Goal: Share content

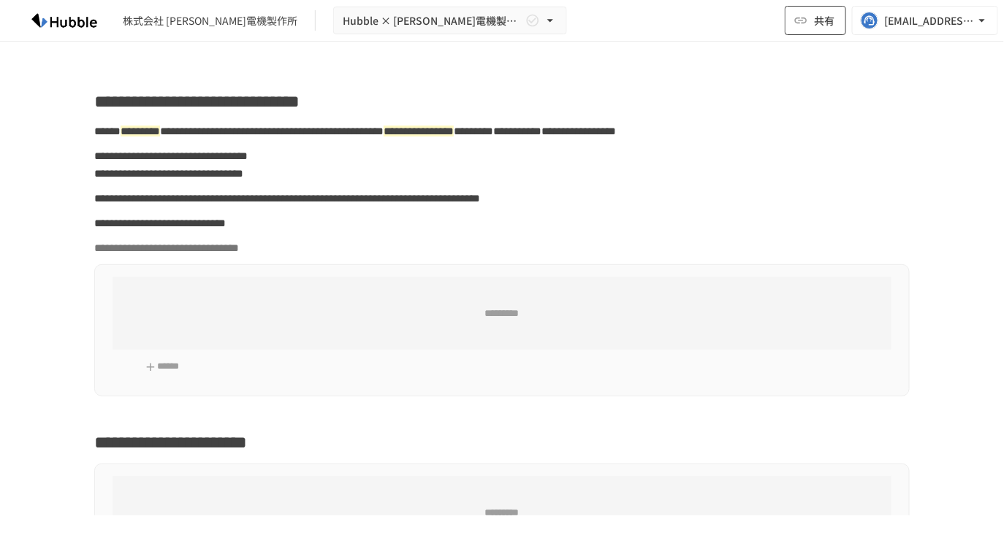
click at [816, 26] on span "共有" at bounding box center [824, 20] width 20 height 16
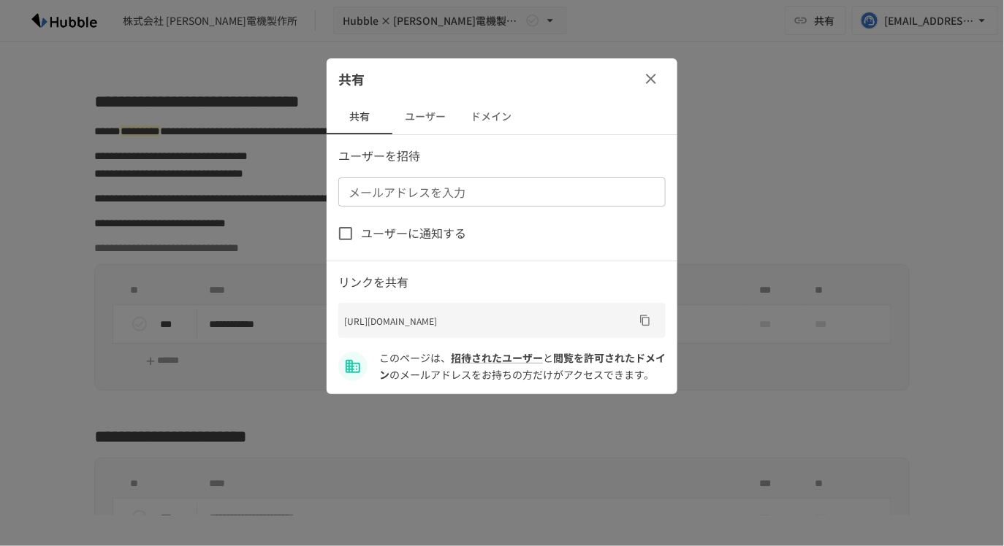
click at [427, 118] on button "ユーザー" at bounding box center [425, 116] width 66 height 35
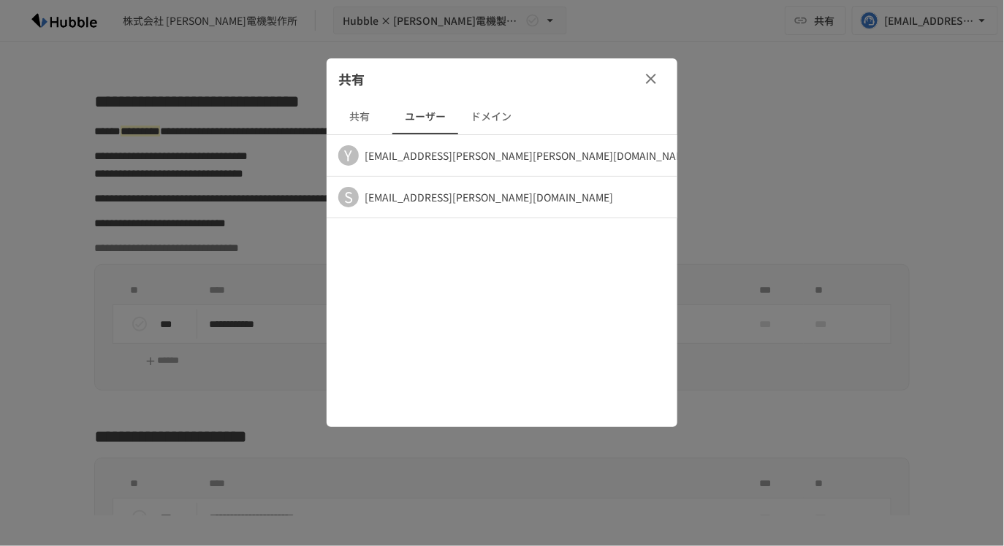
click at [489, 117] on button "ドメイン" at bounding box center [491, 116] width 66 height 35
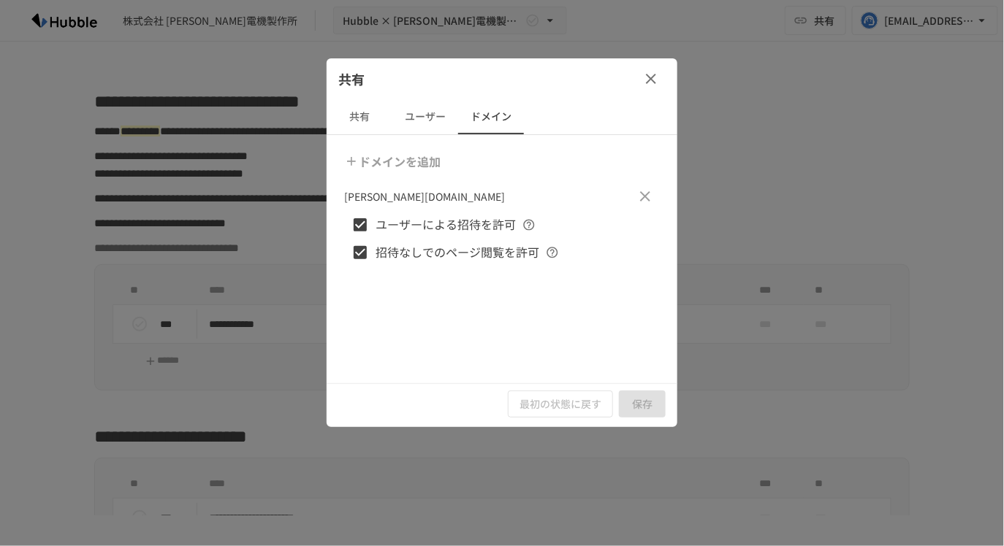
click at [403, 118] on button "ユーザー" at bounding box center [425, 116] width 66 height 35
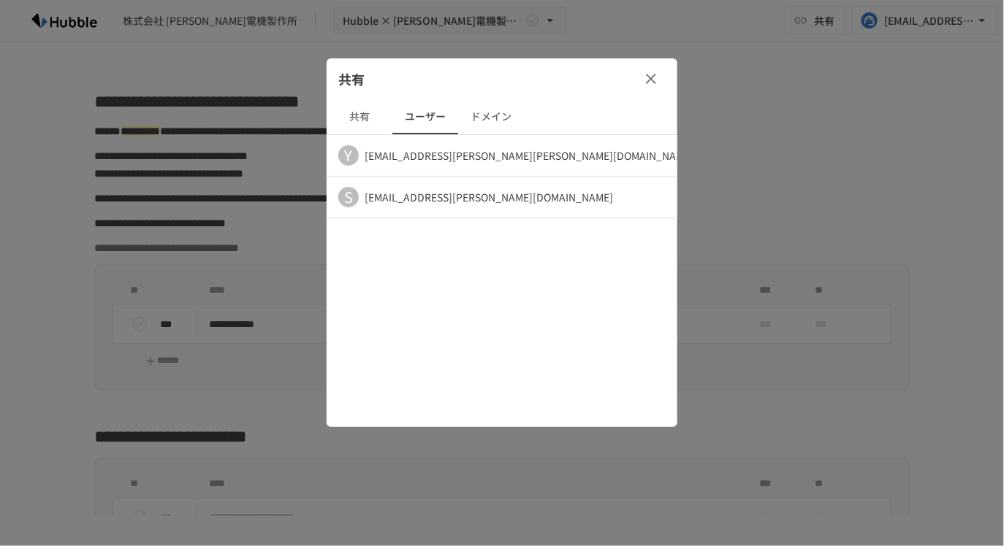
click at [360, 121] on button "共有" at bounding box center [360, 116] width 66 height 35
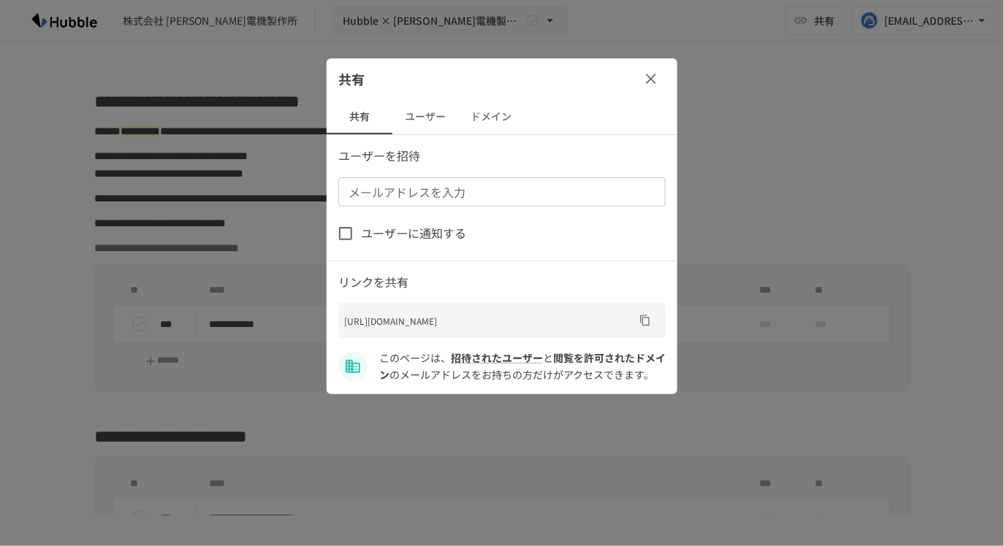
click at [651, 70] on icon "button" at bounding box center [651, 79] width 18 height 18
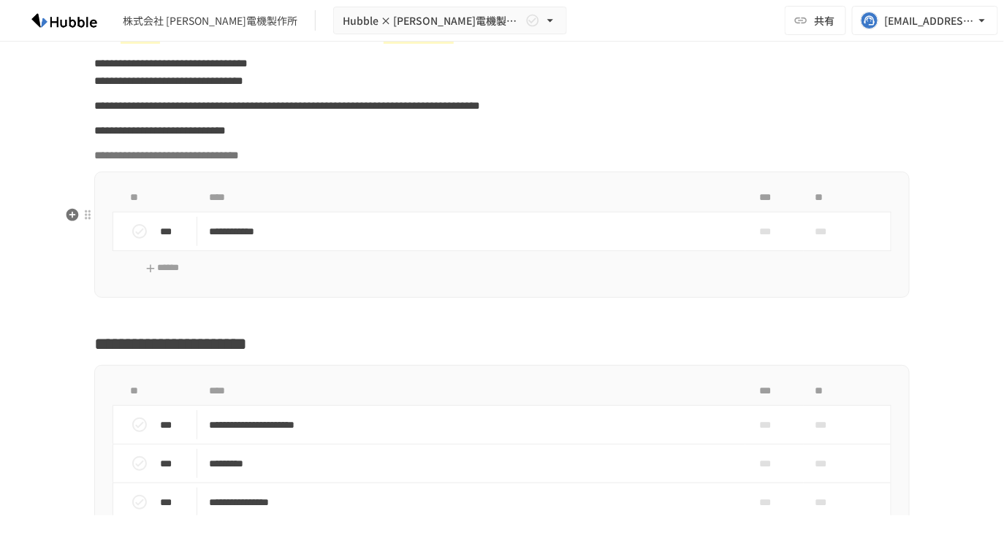
scroll to position [72, 0]
